Goal: Ask a question: Seek information or help from site administrators or community

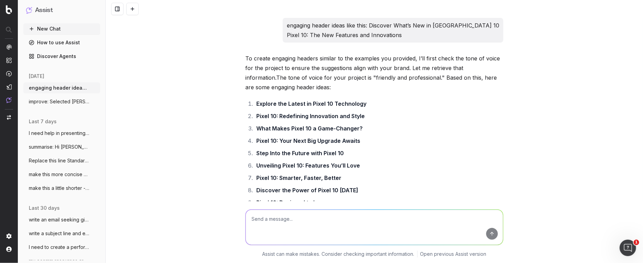
scroll to position [1741, 0]
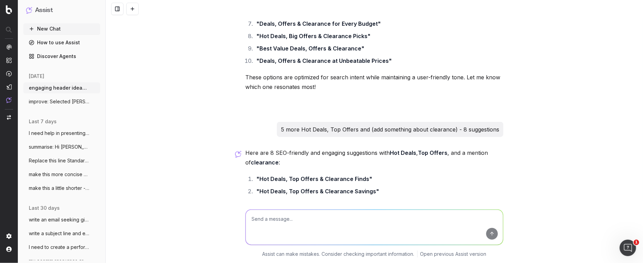
drag, startPoint x: 130, startPoint y: 8, endPoint x: 132, endPoint y: 12, distance: 4.5
click at [130, 8] on button at bounding box center [132, 9] width 12 height 12
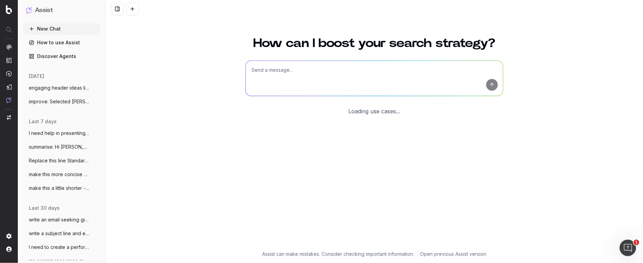
scroll to position [2, 0]
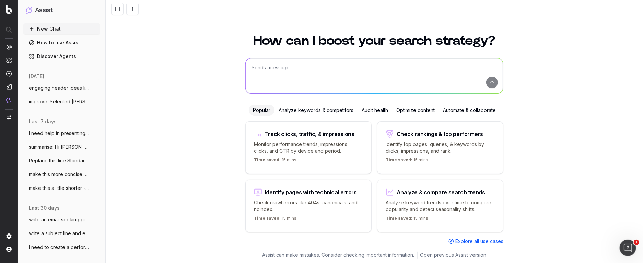
click at [264, 69] on textarea at bounding box center [373, 75] width 257 height 35
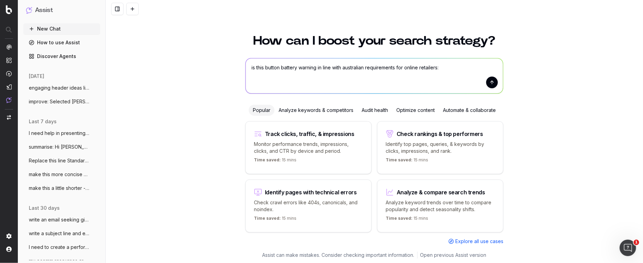
paste textarea "WARNING: KEEP BATTERIES OUT OF REACH OF CHILDREN This product contains coin cel…"
type textarea "is this button battery warning in line with australian requirements for online …"
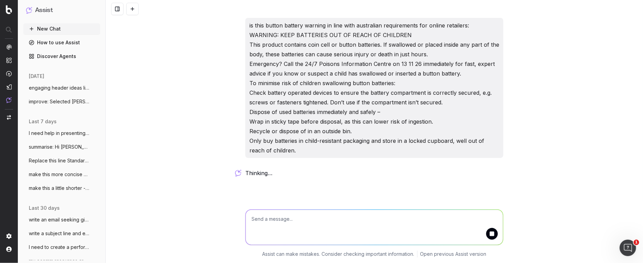
scroll to position [0, 0]
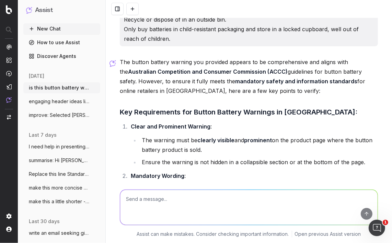
scroll to position [112, 0]
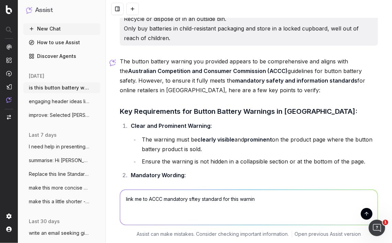
type textarea "link me to ACCC mandatory sftey standard for this warning"
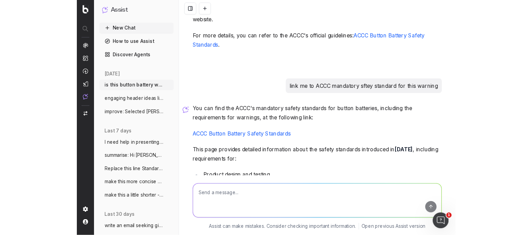
scroll to position [656, 0]
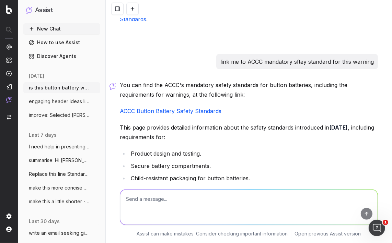
click at [179, 108] on link "ACCC Button Battery Safety Standards" at bounding box center [170, 111] width 101 height 7
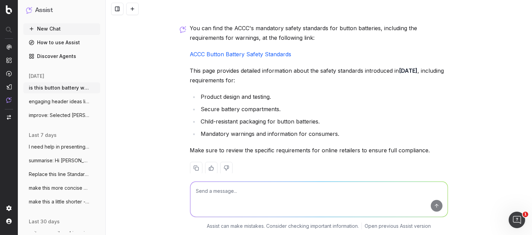
scroll to position [714, 0]
click at [228, 192] on textarea at bounding box center [318, 199] width 257 height 35
type textarea "try again that link doe not work"
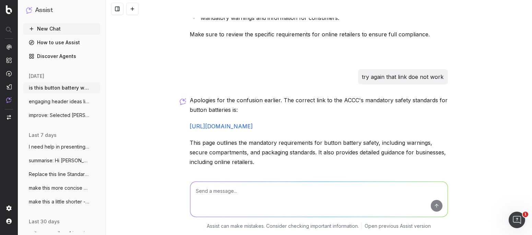
scroll to position [831, 0]
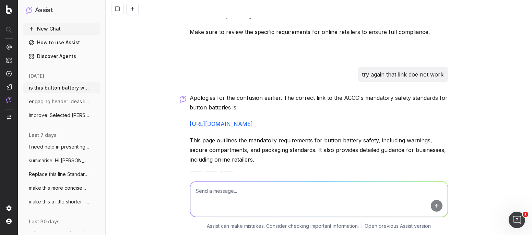
click at [253, 120] on link "[URL][DOMAIN_NAME]" at bounding box center [221, 123] width 63 height 7
